Goal: Task Accomplishment & Management: Manage account settings

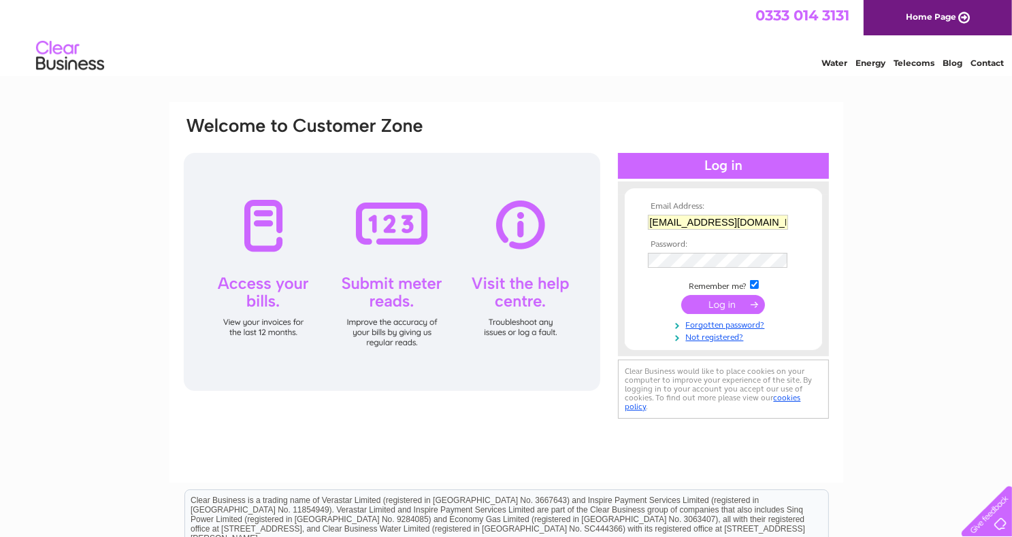
click at [730, 299] on input "submit" at bounding box center [723, 304] width 84 height 19
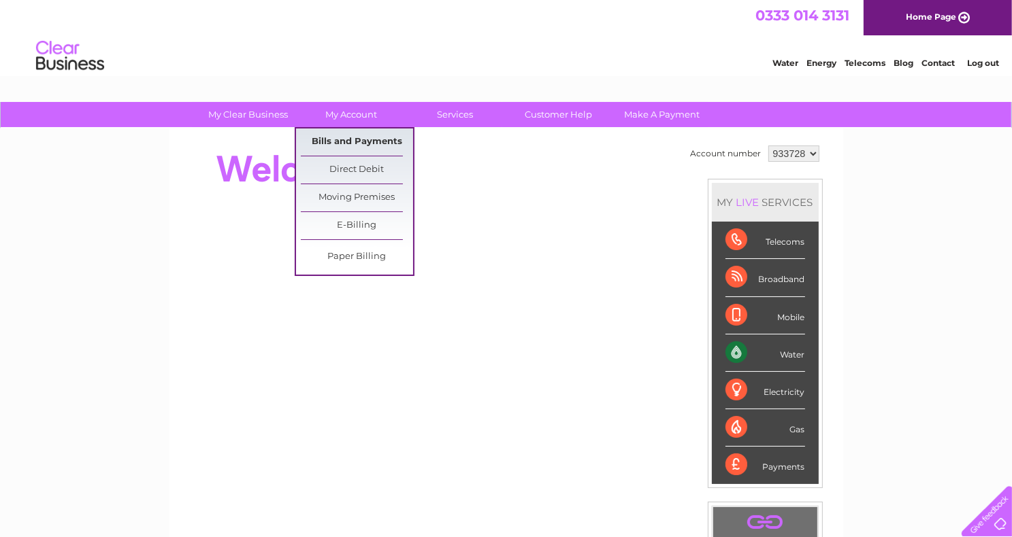
click at [341, 134] on link "Bills and Payments" at bounding box center [357, 142] width 112 height 27
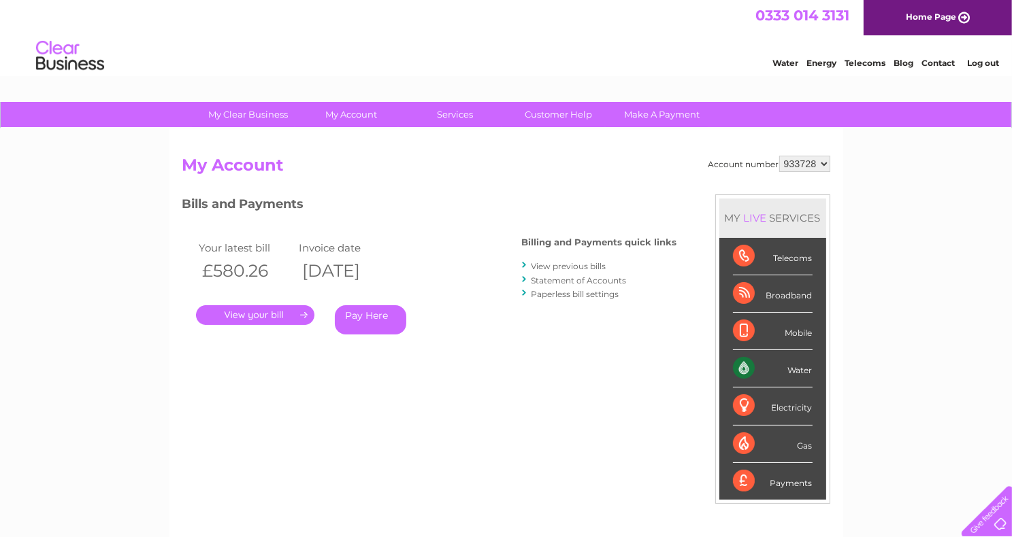
click at [250, 314] on link "." at bounding box center [255, 315] width 118 height 20
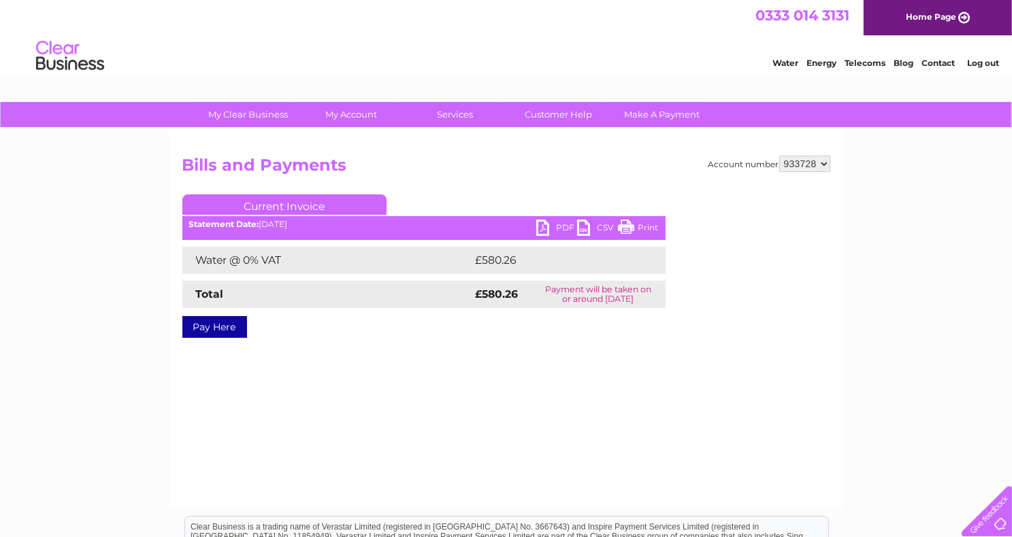
click at [551, 225] on link "PDF" at bounding box center [556, 230] width 41 height 20
click at [700, 369] on div "Account number 933728 Bills and Payments Current Invoice PDF CSV Print £580.26" at bounding box center [505, 319] width 673 height 381
click at [982, 61] on link "Log out" at bounding box center [983, 63] width 32 height 10
